Goal: Task Accomplishment & Management: Contribute content

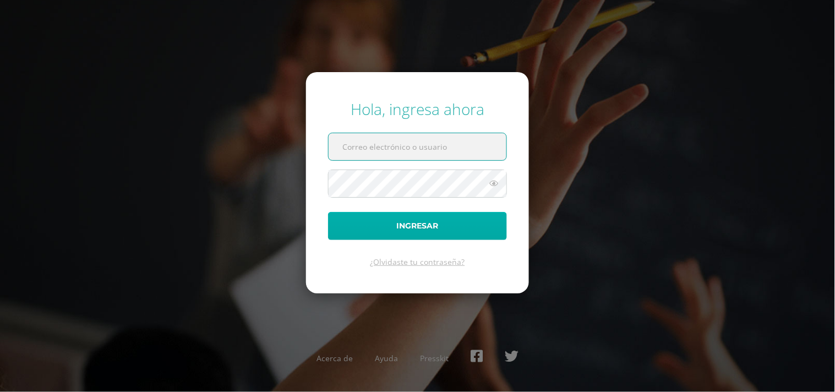
type input "diana@colegiovalles.com"
click at [417, 223] on button "Ingresar" at bounding box center [417, 226] width 179 height 28
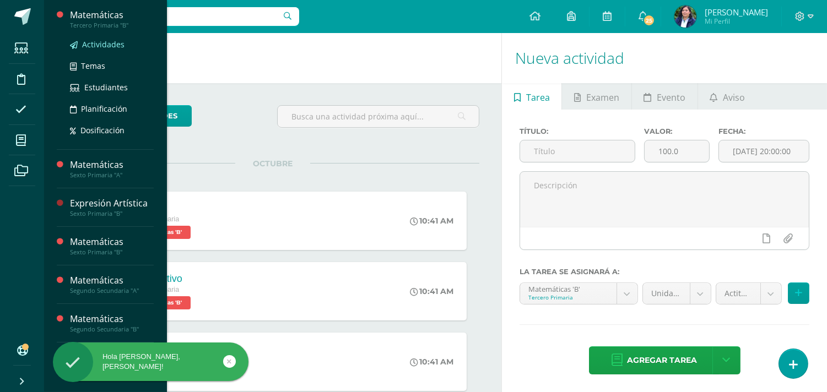
click at [92, 46] on span "Actividades" at bounding box center [103, 44] width 42 height 10
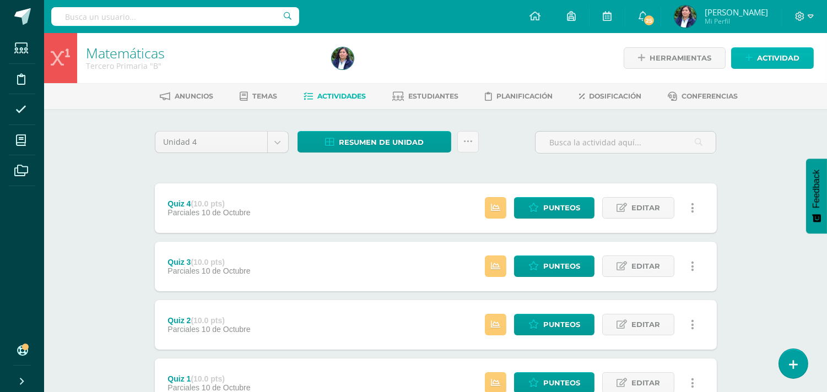
click at [761, 64] on span "Actividad" at bounding box center [778, 58] width 42 height 20
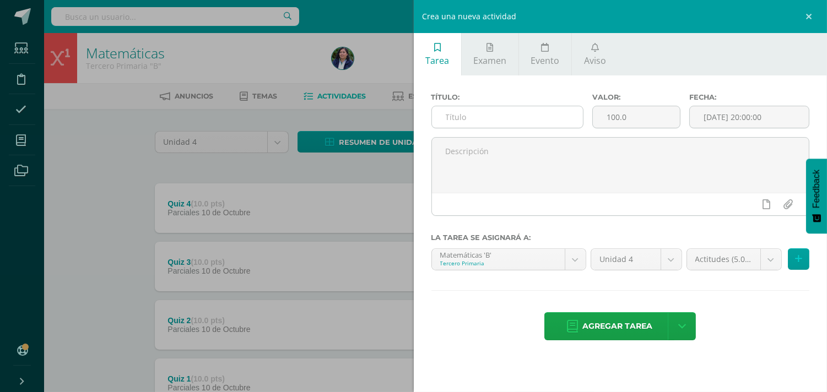
click at [487, 114] on input "text" at bounding box center [507, 116] width 151 height 21
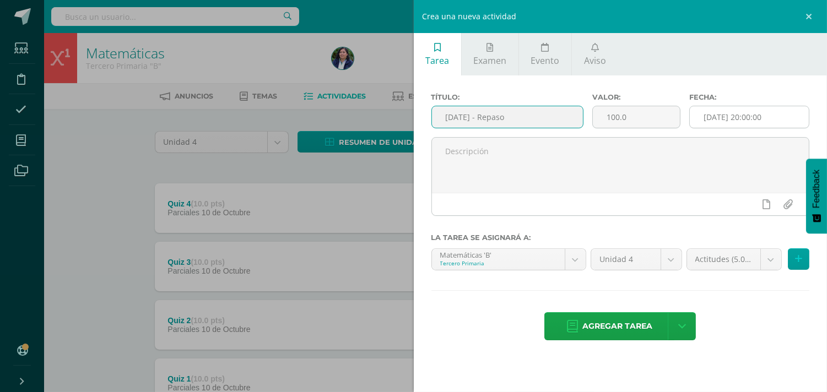
type input "[DATE] - Repaso"
click at [731, 121] on input "[DATE] 20:00:00" at bounding box center [749, 116] width 119 height 21
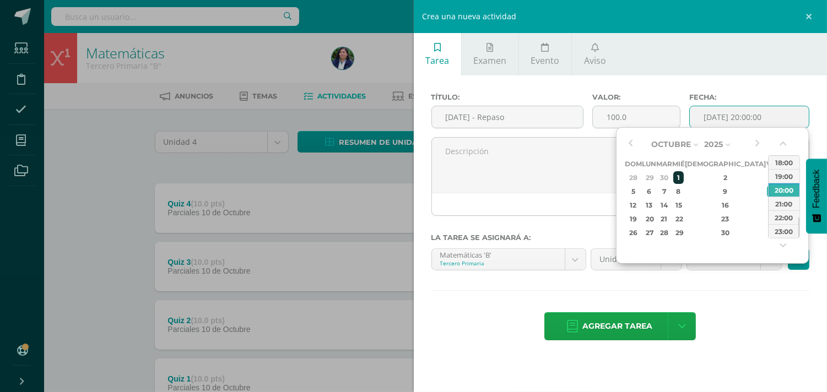
click at [683, 175] on div "1" at bounding box center [678, 177] width 10 height 13
click at [784, 143] on button "button" at bounding box center [783, 146] width 11 height 17
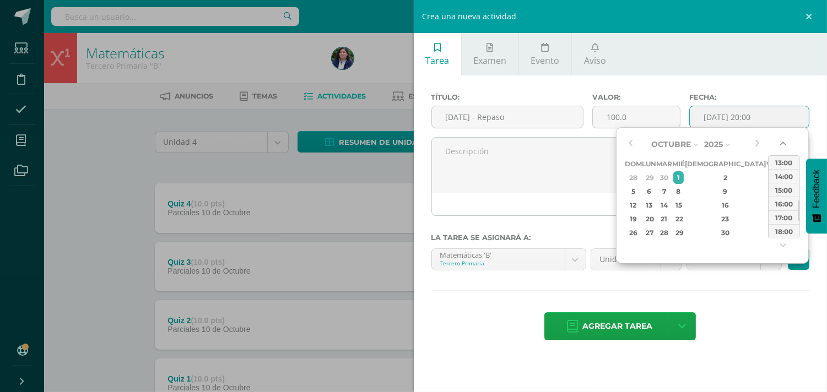
click at [784, 143] on button "button" at bounding box center [783, 146] width 11 height 17
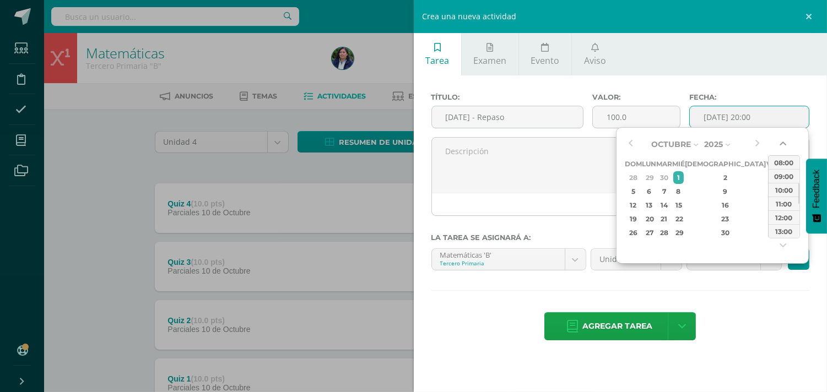
click at [784, 143] on button "button" at bounding box center [783, 146] width 11 height 17
click at [782, 162] on div "06:00" at bounding box center [783, 162] width 31 height 14
type input "2025-10-01 06:00"
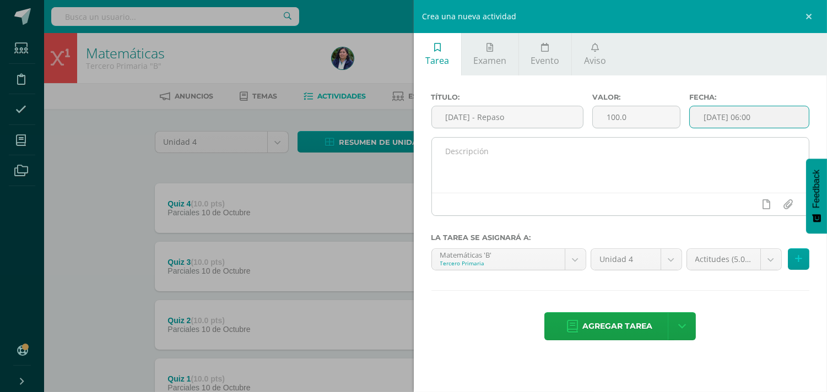
click at [573, 158] on textarea at bounding box center [620, 165] width 377 height 55
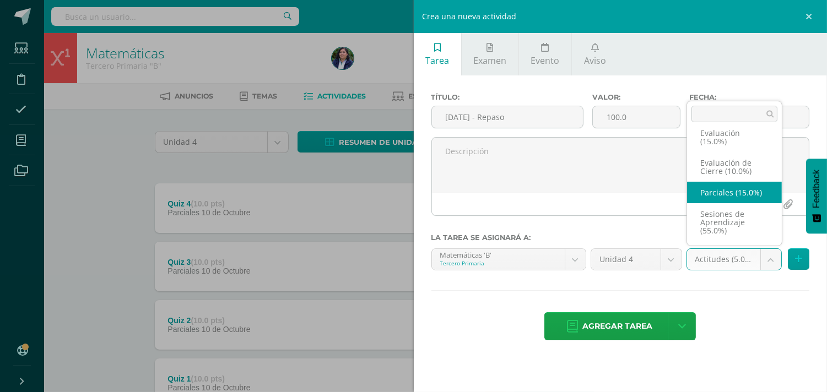
scroll to position [39, 0]
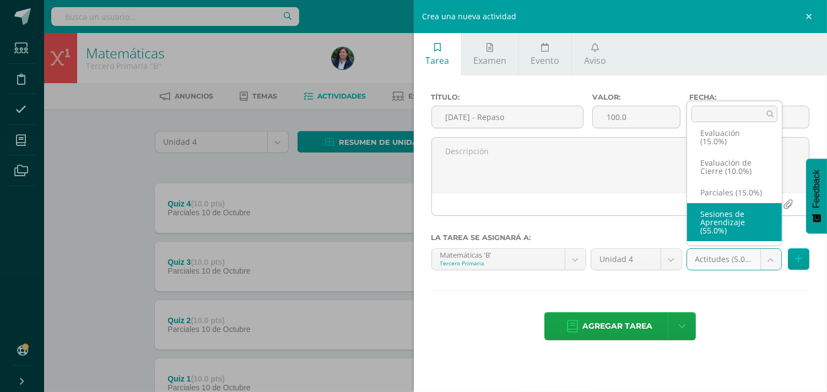
select select "223189"
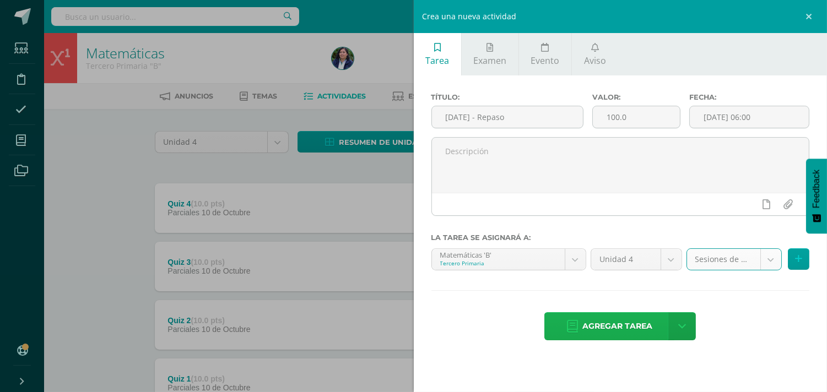
click at [624, 326] on span "Agregar tarea" at bounding box center [617, 326] width 70 height 27
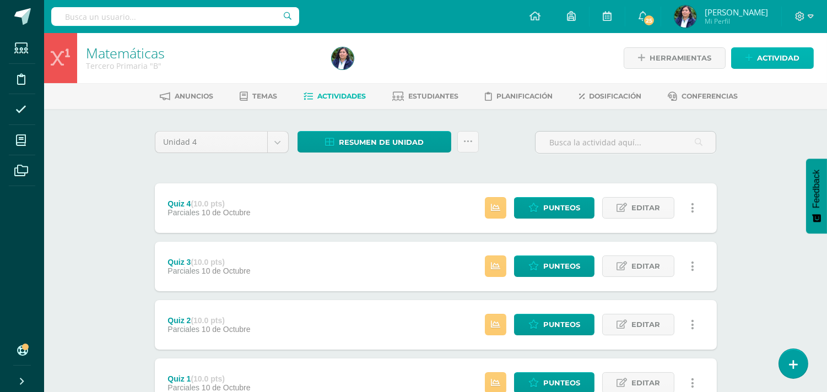
click at [764, 59] on span "Actividad" at bounding box center [778, 58] width 42 height 20
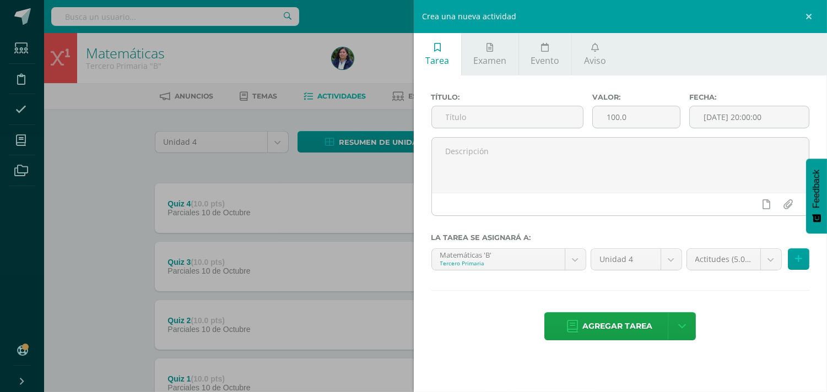
click at [133, 168] on div "Crea una nueva actividad Tarea Examen Evento Aviso Título: Valor: 100.0 Fecha: …" at bounding box center [413, 196] width 827 height 392
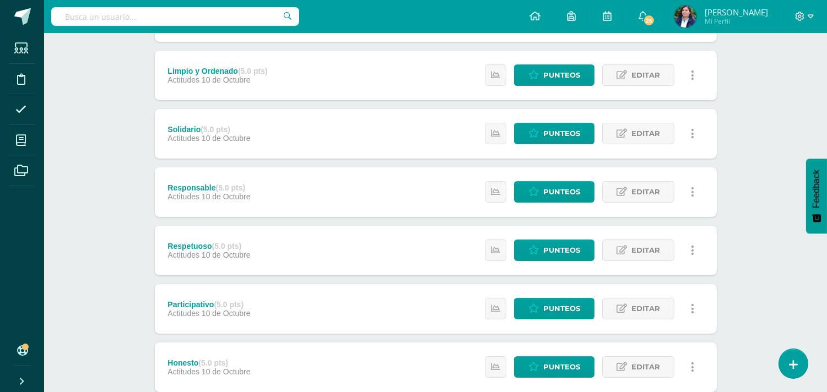
scroll to position [367, 0]
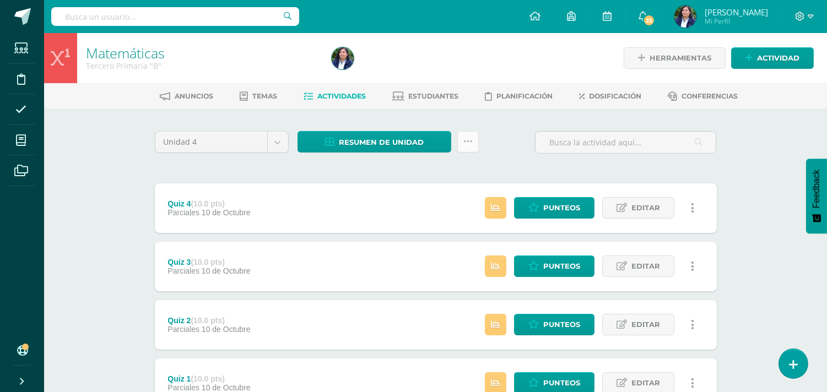
click at [471, 140] on icon at bounding box center [467, 141] width 9 height 9
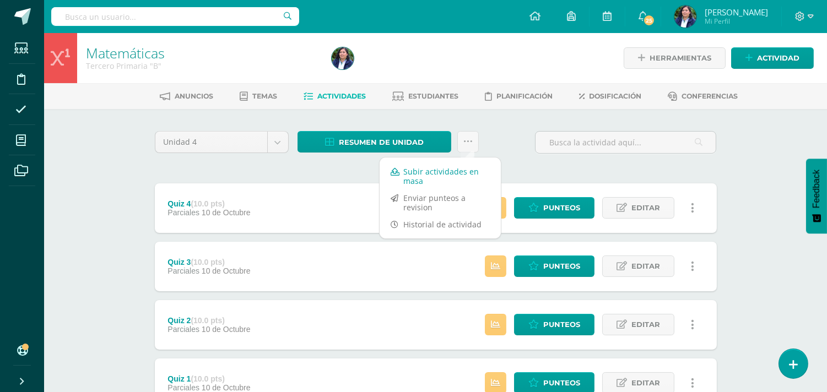
click at [453, 172] on link "Subir actividades en masa" at bounding box center [439, 176] width 121 height 26
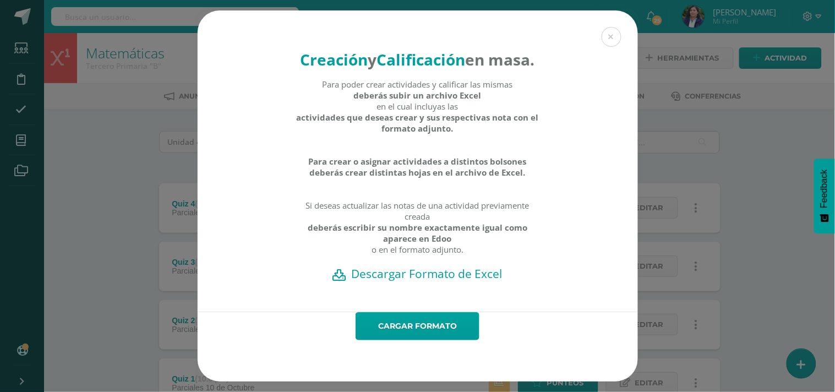
click at [454, 281] on h2 "Descargar Formato de Excel" at bounding box center [418, 273] width 402 height 15
click at [436, 327] on link "Cargar formato" at bounding box center [418, 326] width 124 height 28
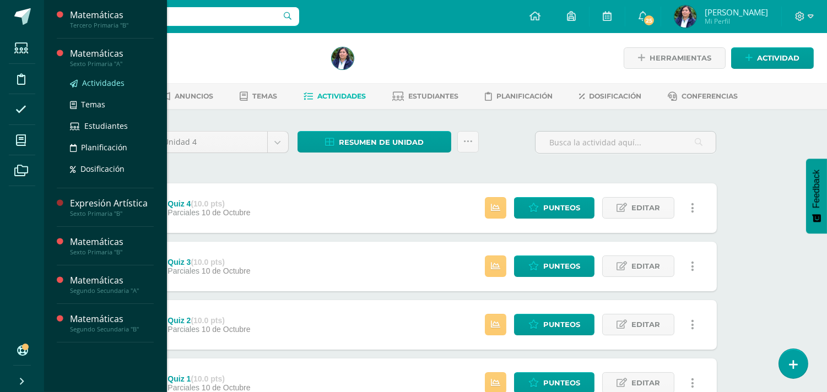
click at [96, 81] on span "Actividades" at bounding box center [103, 83] width 42 height 10
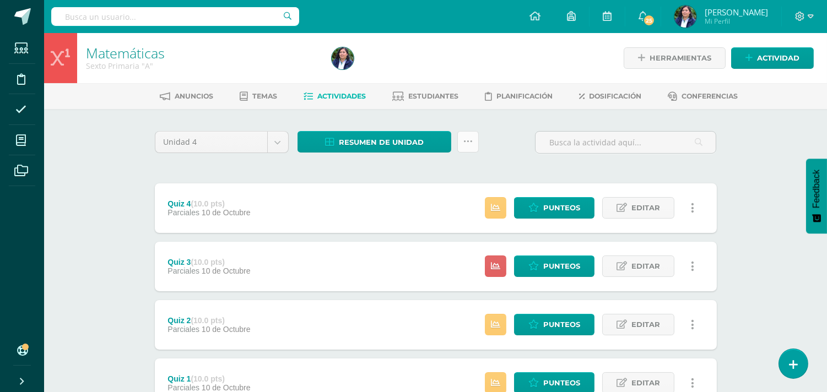
click at [467, 141] on icon at bounding box center [467, 141] width 9 height 9
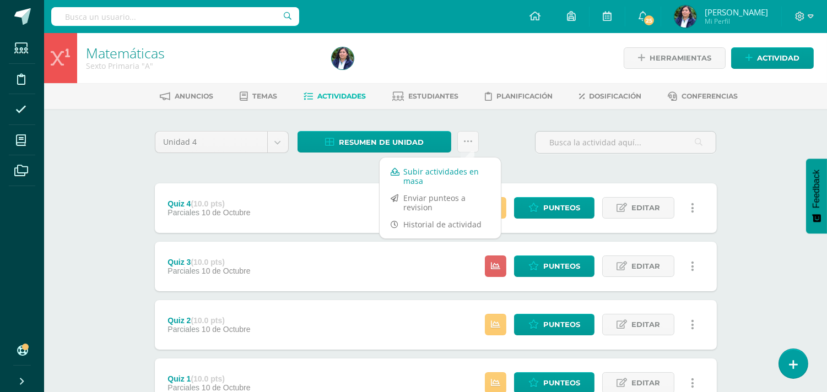
click at [452, 164] on link "Subir actividades en masa" at bounding box center [439, 176] width 121 height 26
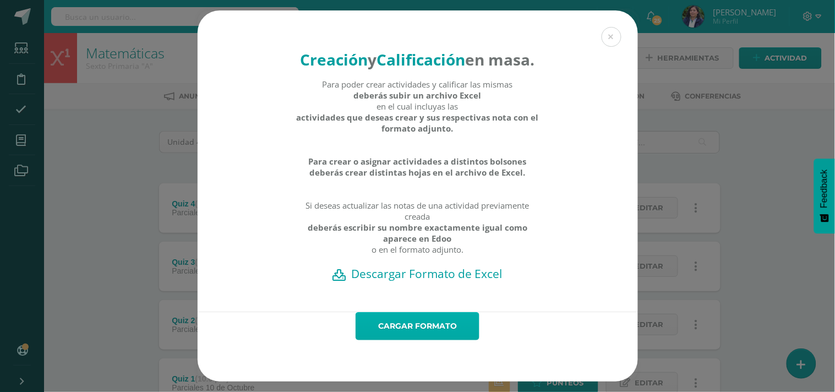
click at [427, 337] on link "Cargar formato" at bounding box center [418, 326] width 124 height 28
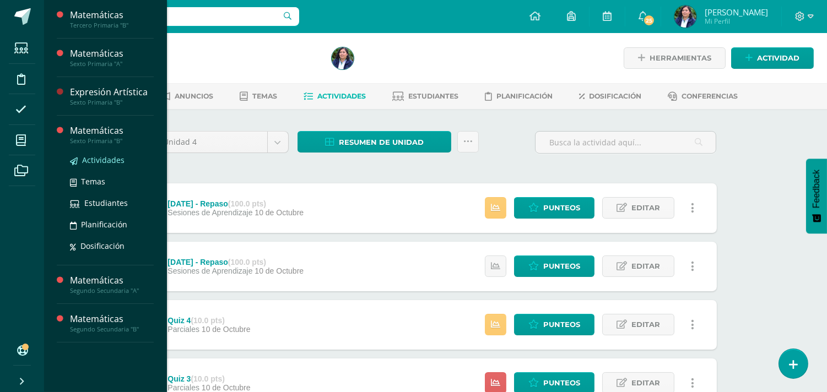
click at [96, 158] on span "Actividades" at bounding box center [103, 160] width 42 height 10
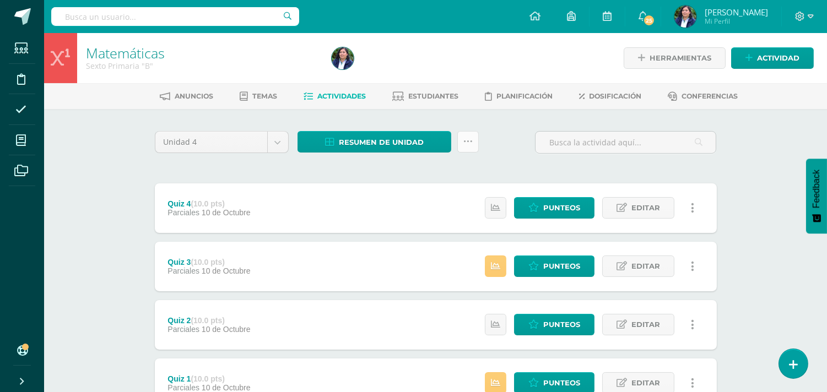
click at [465, 145] on icon at bounding box center [467, 141] width 9 height 9
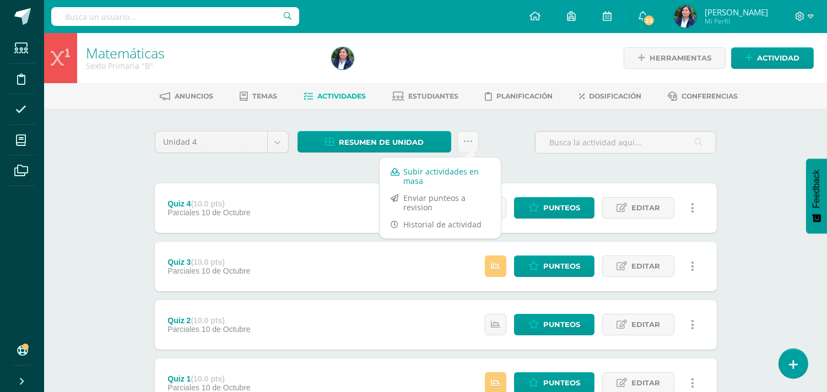
click at [460, 177] on link "Subir actividades en masa" at bounding box center [439, 176] width 121 height 26
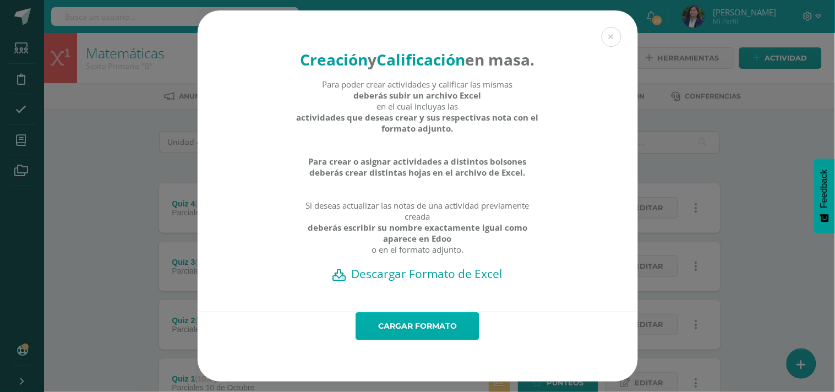
click at [436, 336] on link "Cargar formato" at bounding box center [418, 326] width 124 height 28
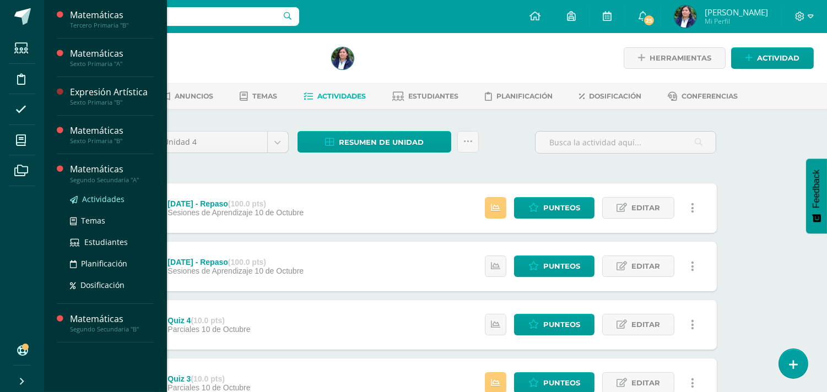
click at [115, 196] on span "Actividades" at bounding box center [103, 199] width 42 height 10
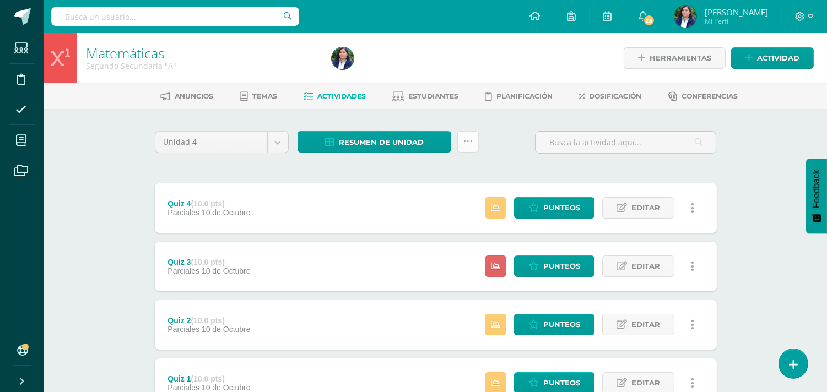
click at [470, 145] on icon at bounding box center [467, 141] width 9 height 9
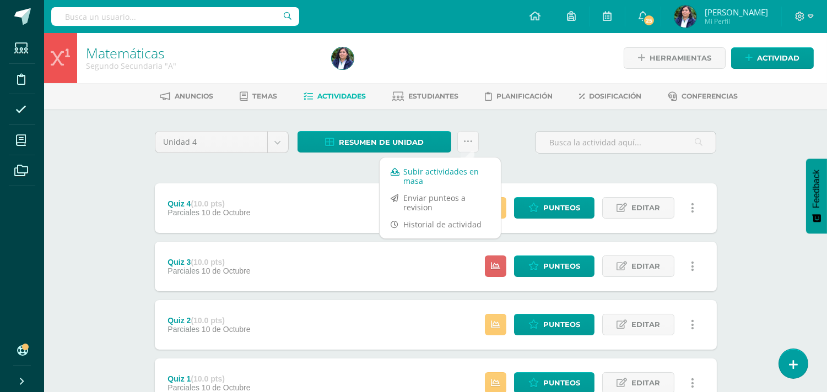
click at [460, 179] on link "Subir actividades en masa" at bounding box center [439, 176] width 121 height 26
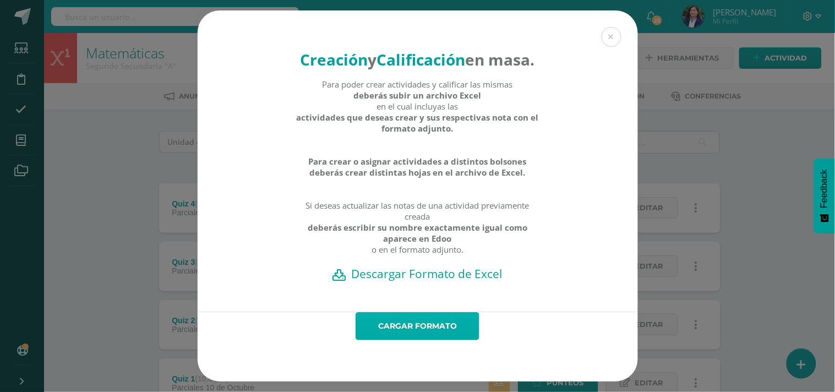
click at [428, 340] on link "Cargar formato" at bounding box center [418, 326] width 124 height 28
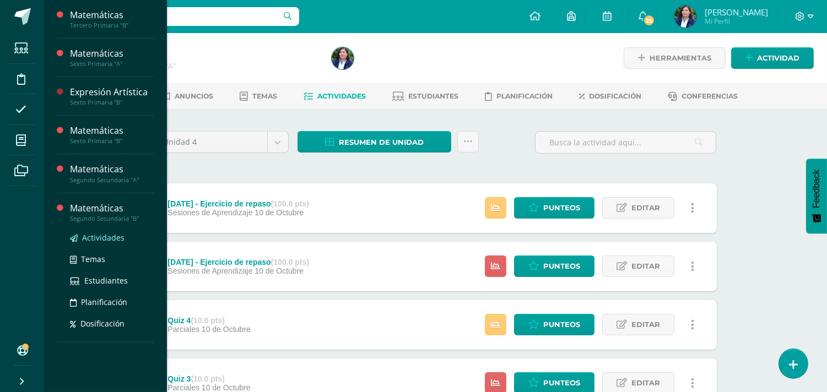
click at [105, 239] on span "Actividades" at bounding box center [103, 237] width 42 height 10
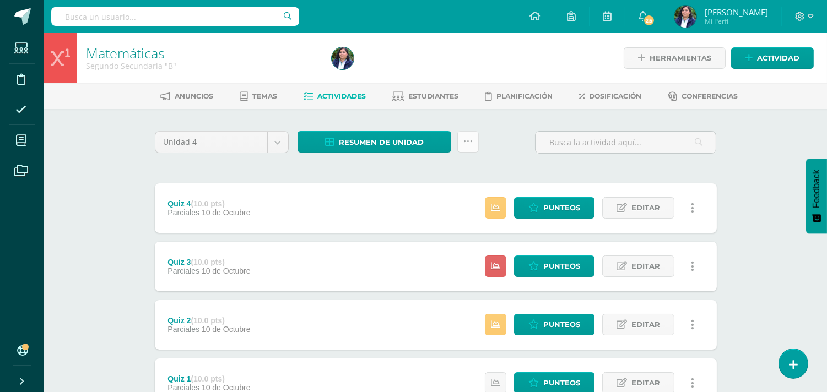
click at [466, 143] on icon at bounding box center [467, 141] width 9 height 9
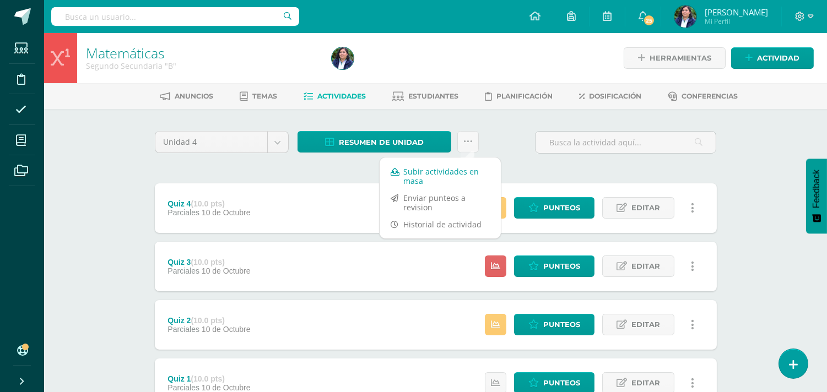
click at [453, 175] on link "Subir actividades en masa" at bounding box center [439, 176] width 121 height 26
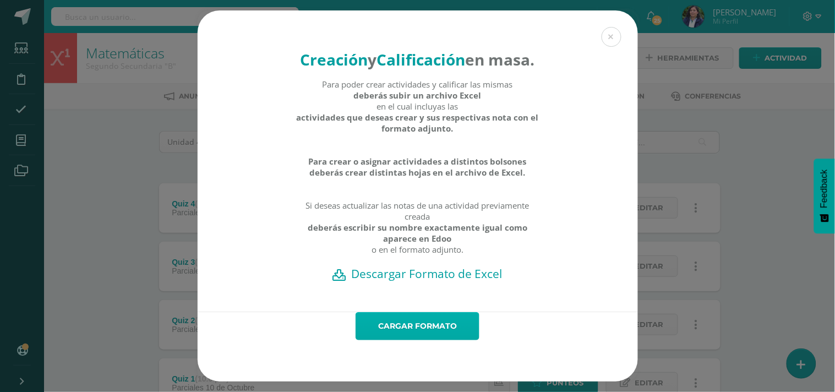
click at [428, 325] on link "Cargar formato" at bounding box center [418, 326] width 124 height 28
